Goal: Information Seeking & Learning: Learn about a topic

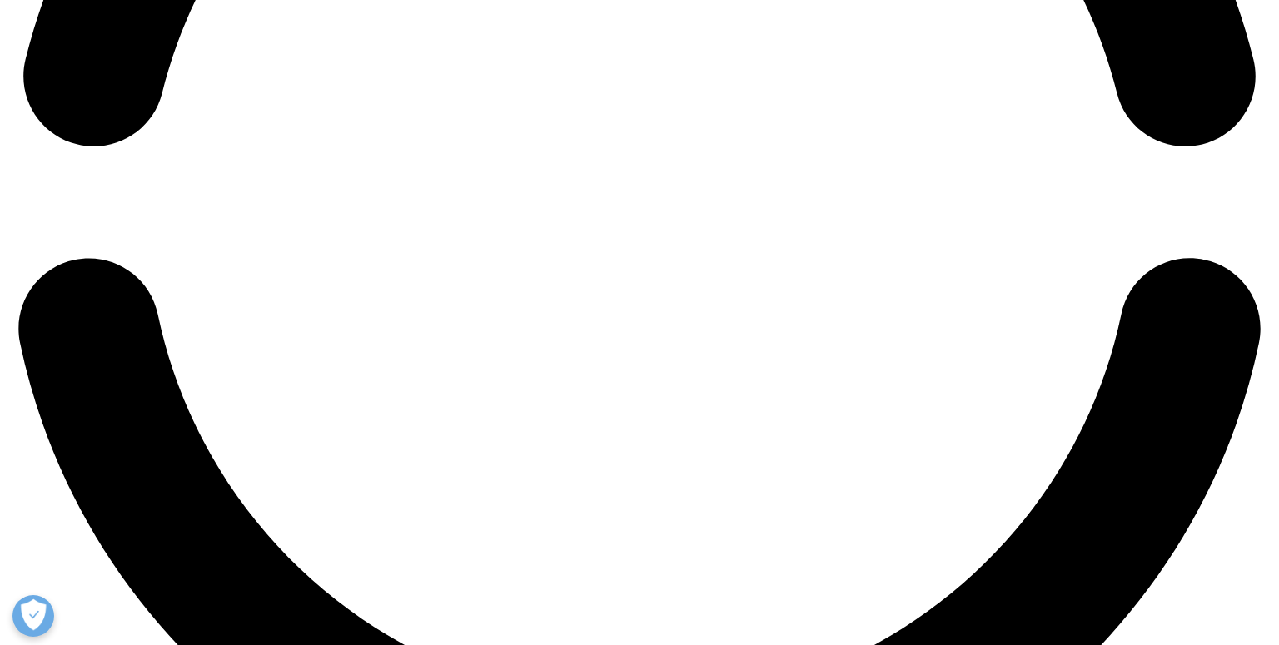
scroll to position [3247, 0]
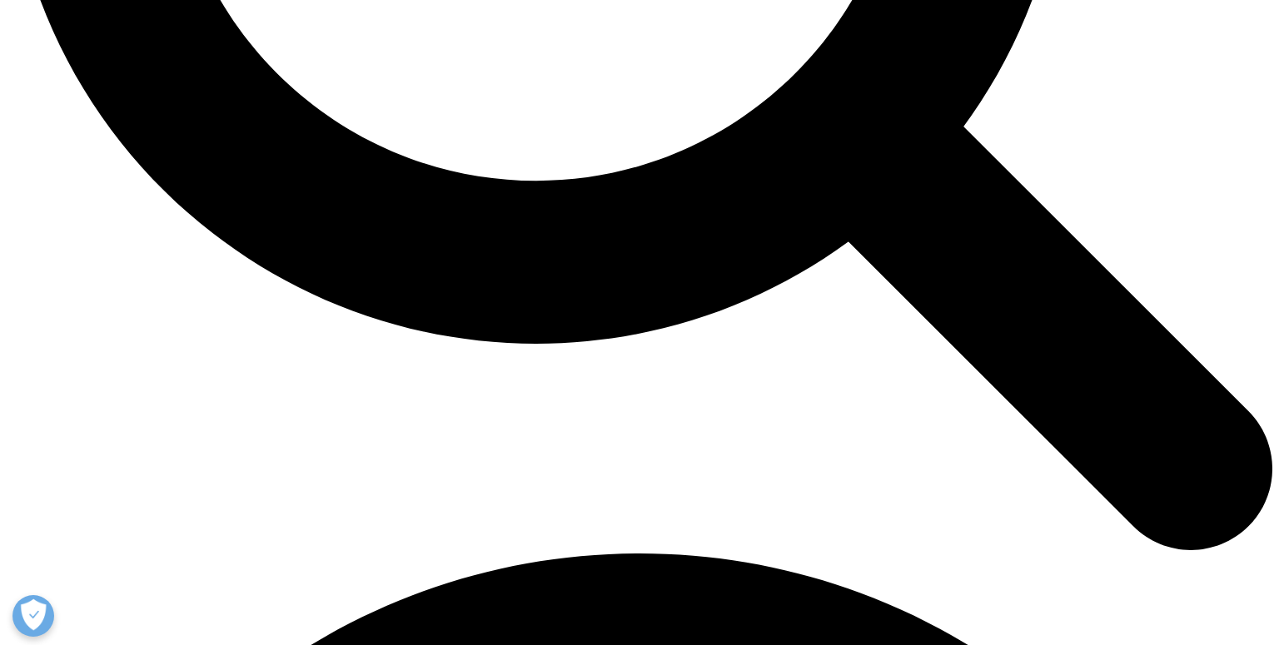
scroll to position [2033, 0]
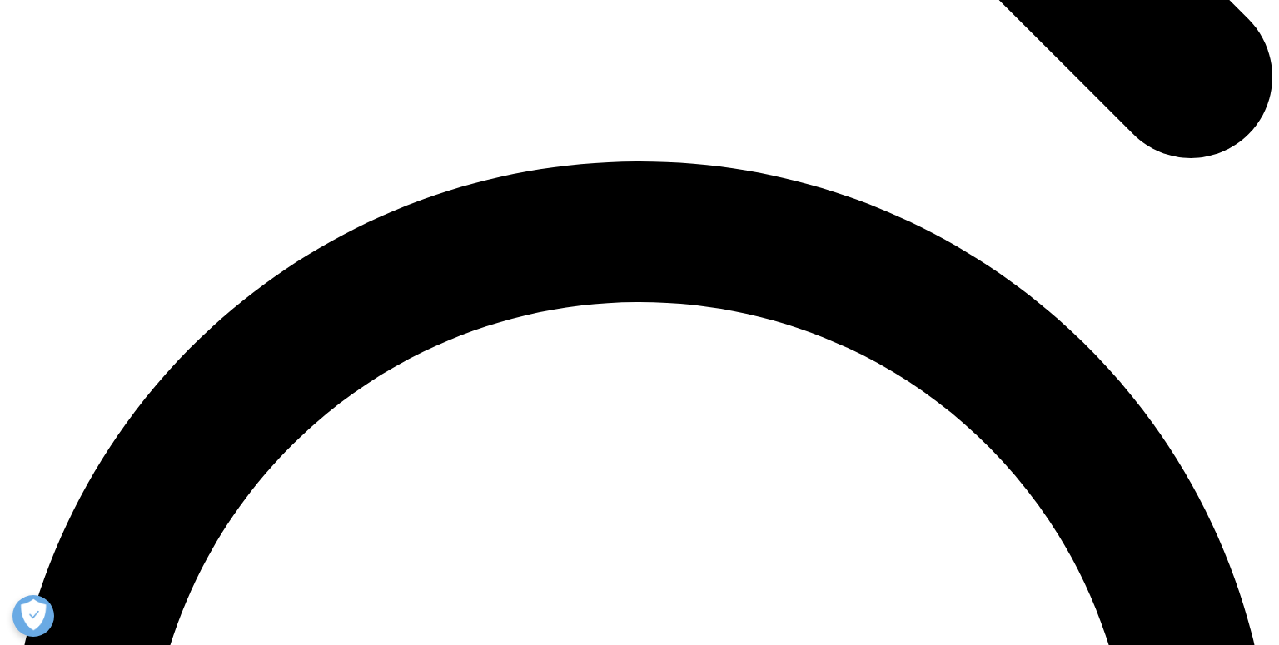
scroll to position [3359, 0]
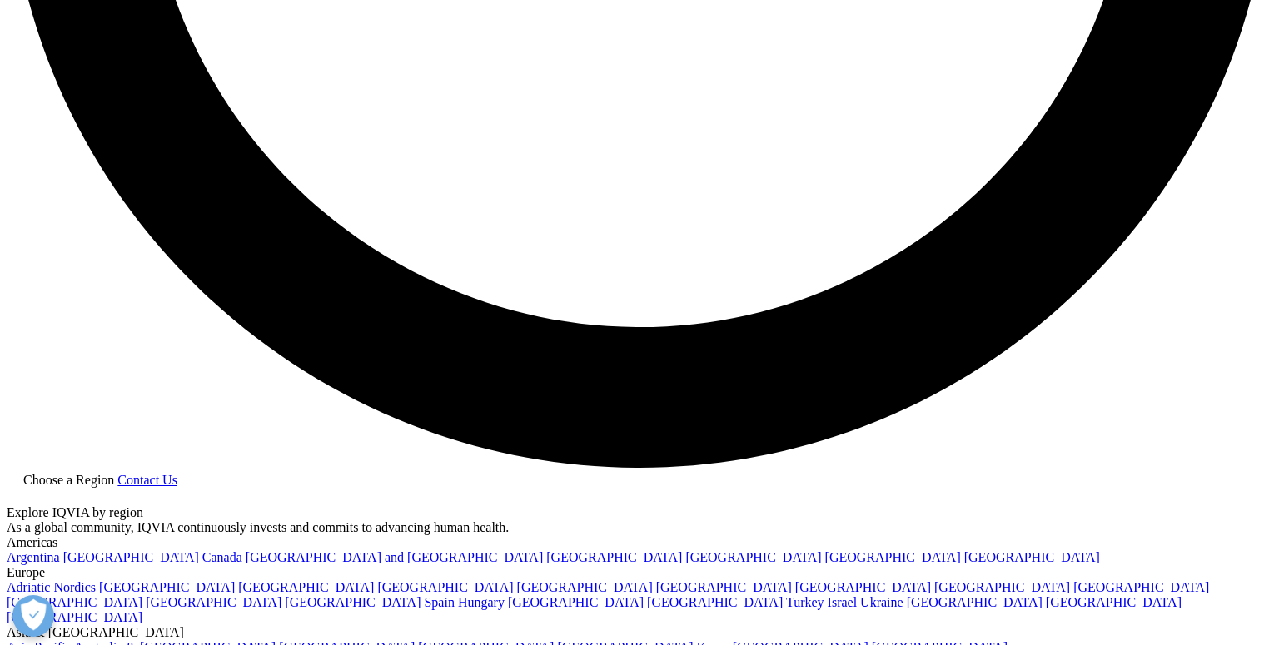
drag, startPoint x: 127, startPoint y: 159, endPoint x: 1169, endPoint y: 263, distance: 1047.4
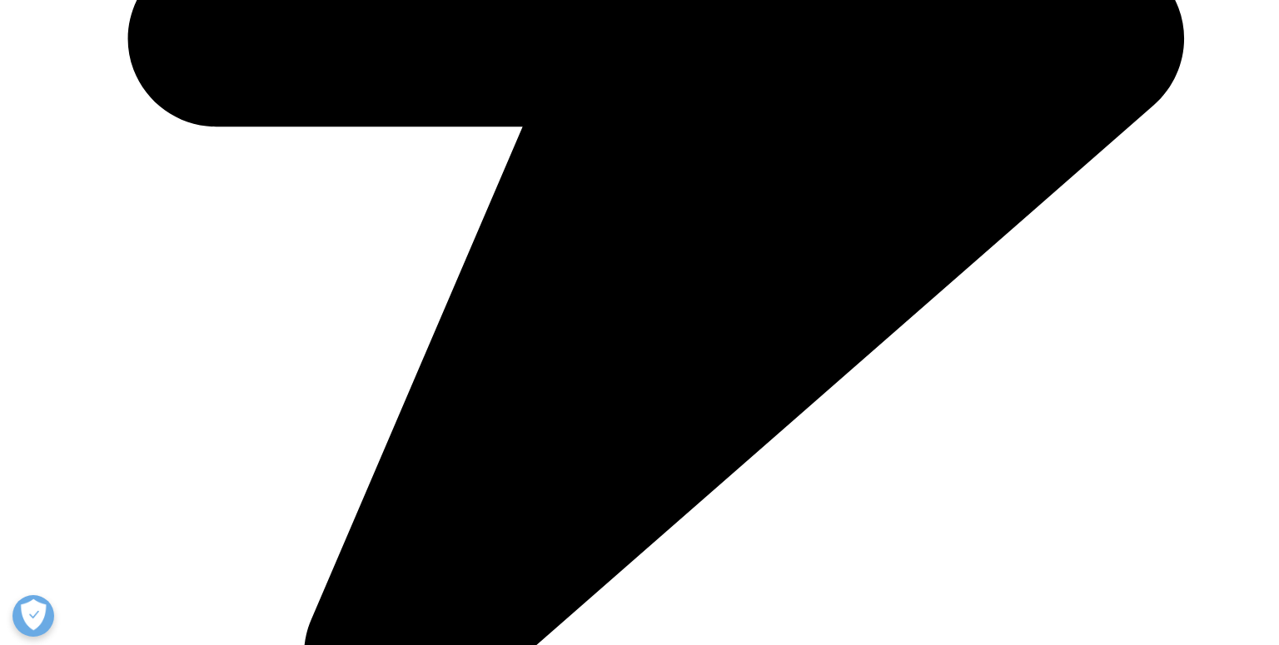
scroll to position [5419, 0]
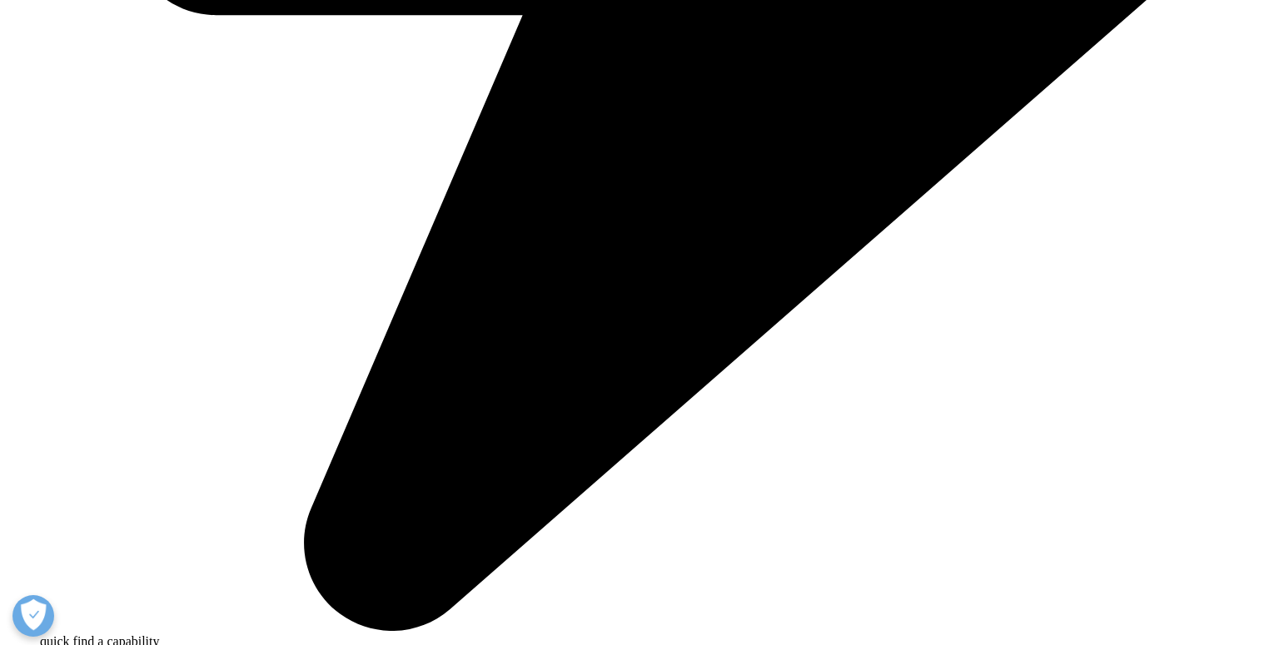
drag, startPoint x: 137, startPoint y: 107, endPoint x: 1012, endPoint y: 252, distance: 887.7
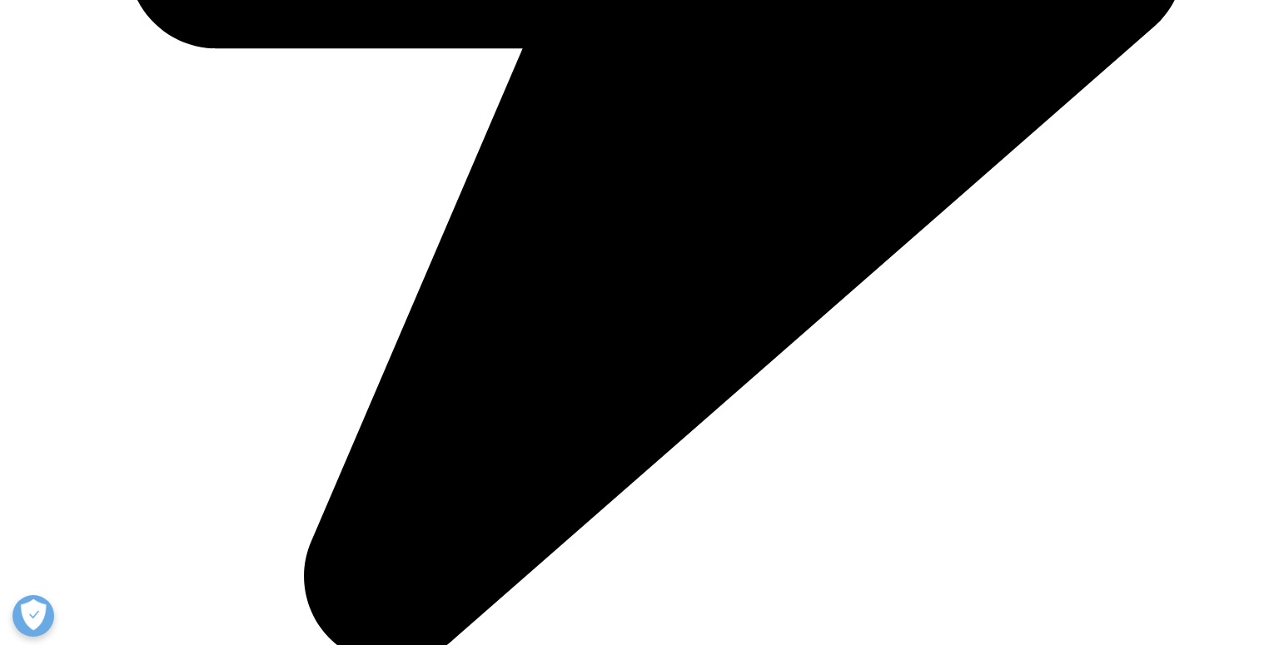
scroll to position [5086, 0]
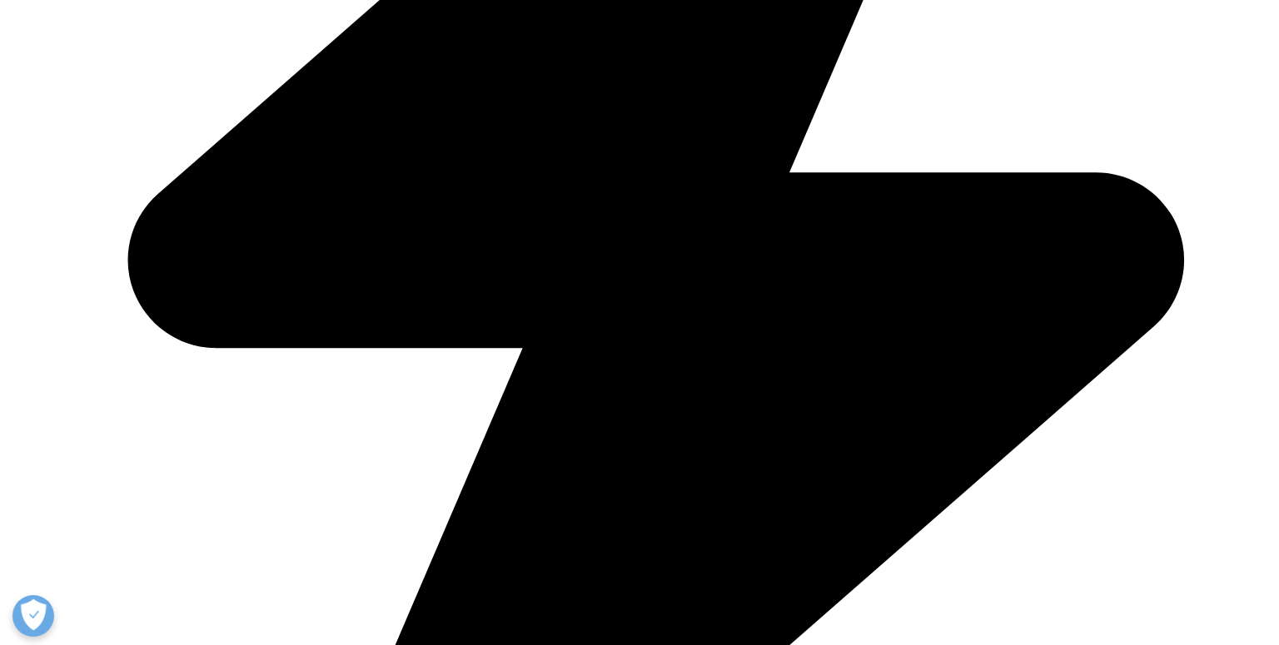
copy div "Lor Ipsumdol: S&A consect adi elitseddo: Eiusmodte incidid utlaboree dol mag al…"
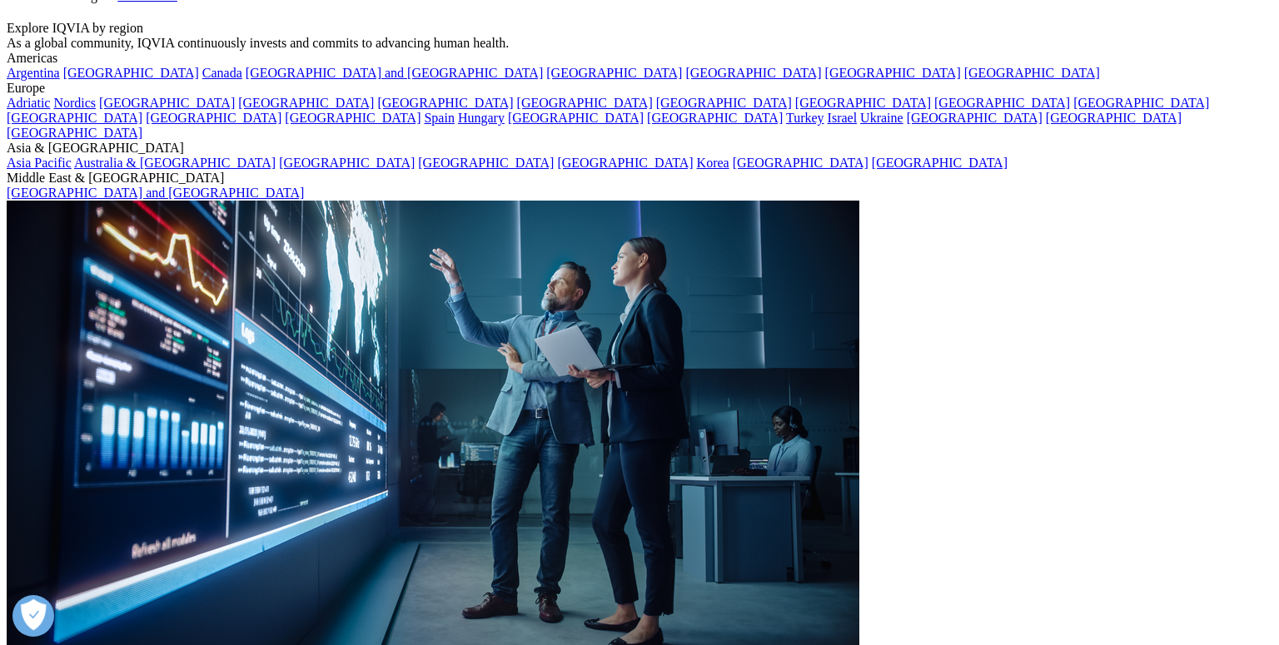
scroll to position [3838, 0]
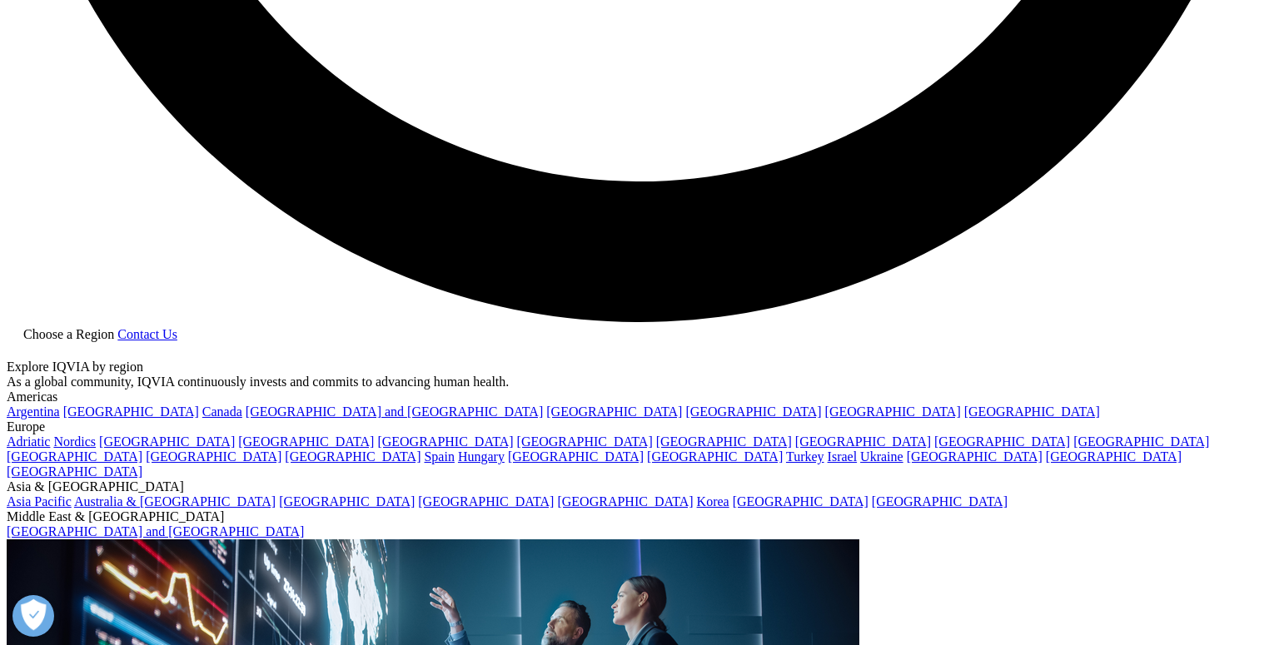
scroll to position [3172, 0]
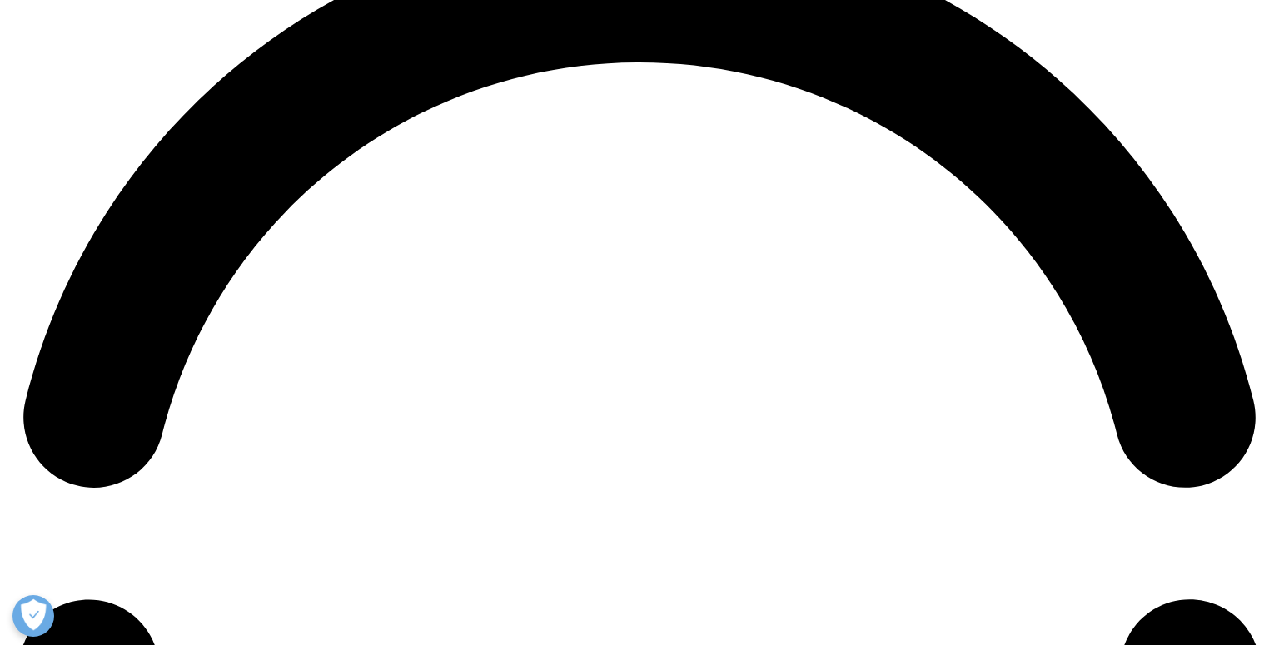
scroll to position [2506, 0]
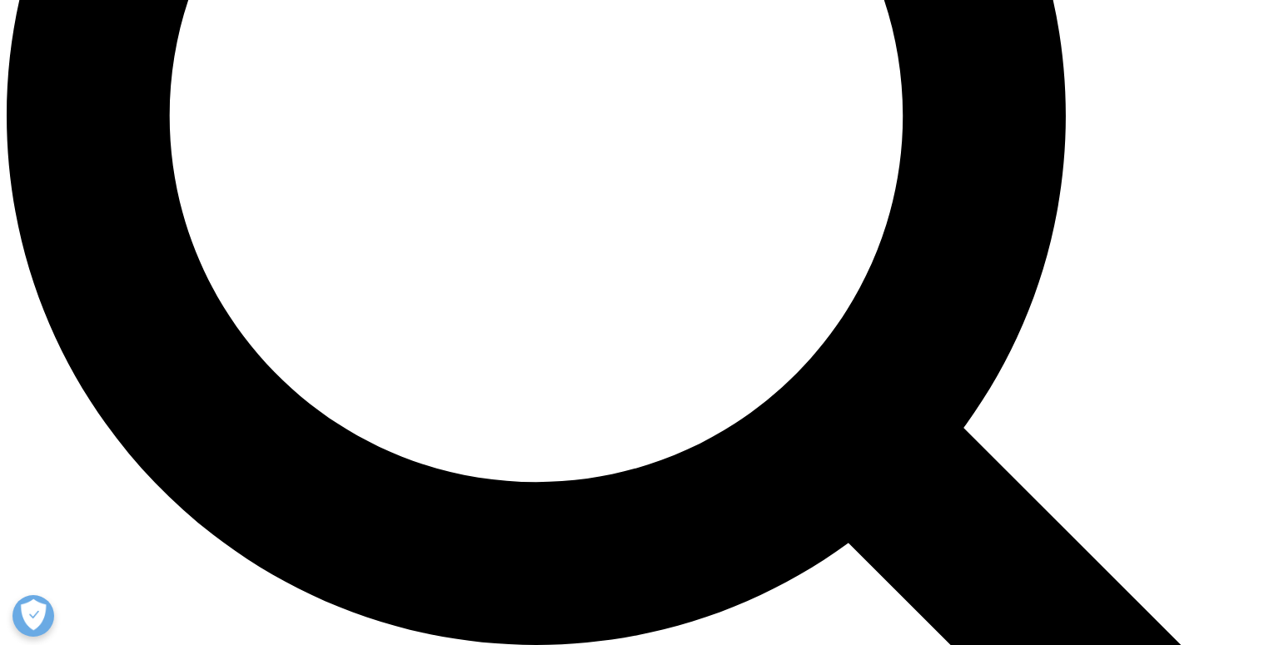
scroll to position [1840, 0]
